Goal: Task Accomplishment & Management: Use online tool/utility

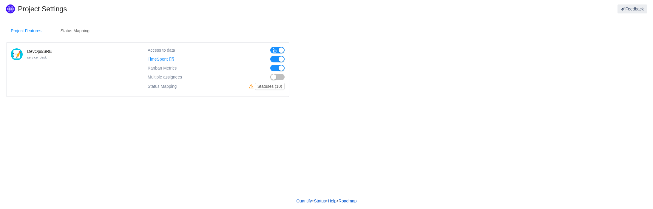
click at [408, 205] on div "Quantify • Status • Help • Roadmap" at bounding box center [326, 201] width 653 height 16
click at [83, 30] on div "Status Mapping" at bounding box center [75, 30] width 38 height 13
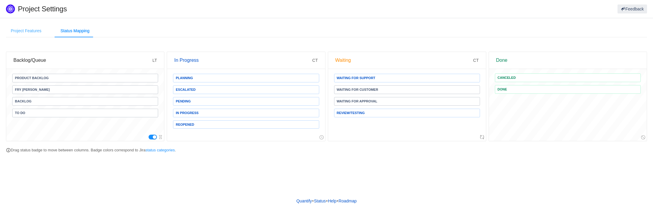
click at [22, 32] on div "Project Features" at bounding box center [26, 30] width 40 height 13
